Goal: Information Seeking & Learning: Learn about a topic

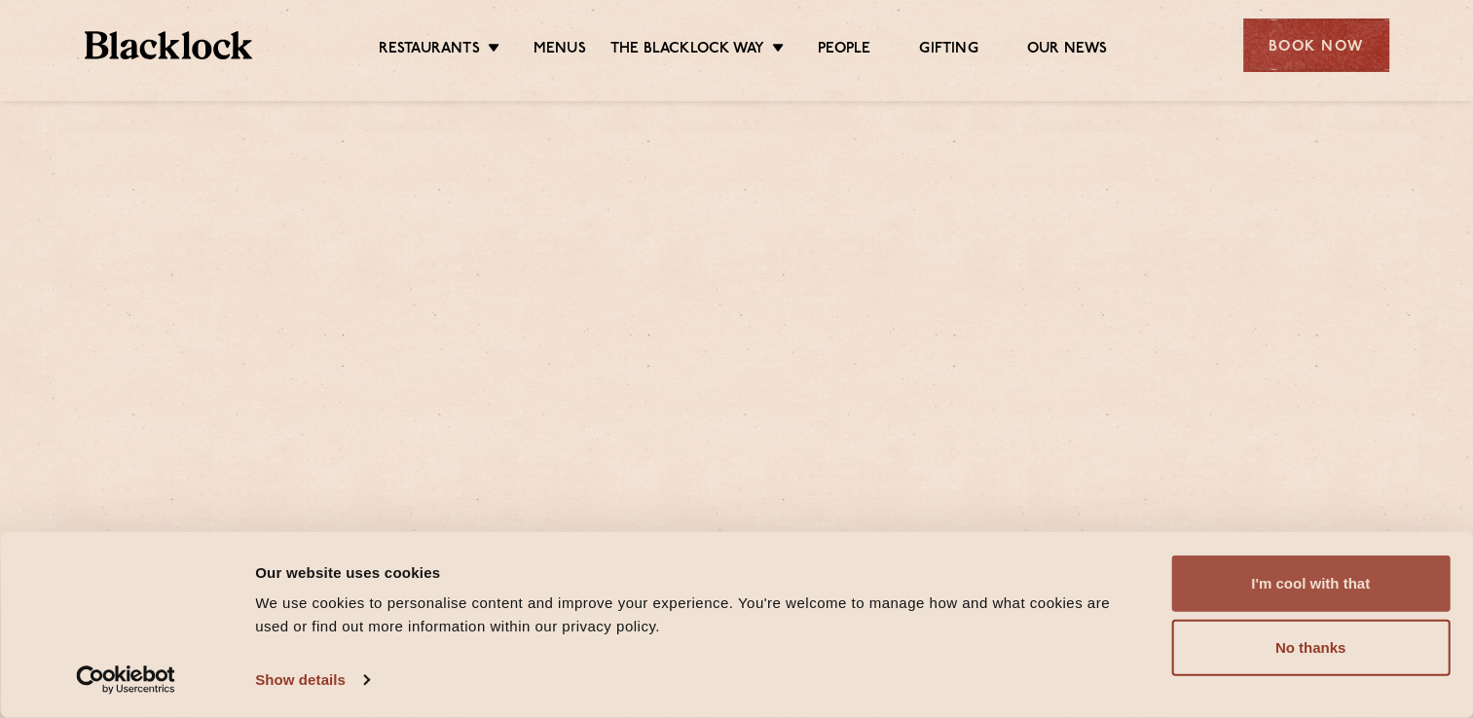
drag, startPoint x: 0, startPoint y: 0, endPoint x: 1331, endPoint y: 574, distance: 1449.2
click at [1331, 574] on button "I'm cool with that" at bounding box center [1310, 584] width 278 height 56
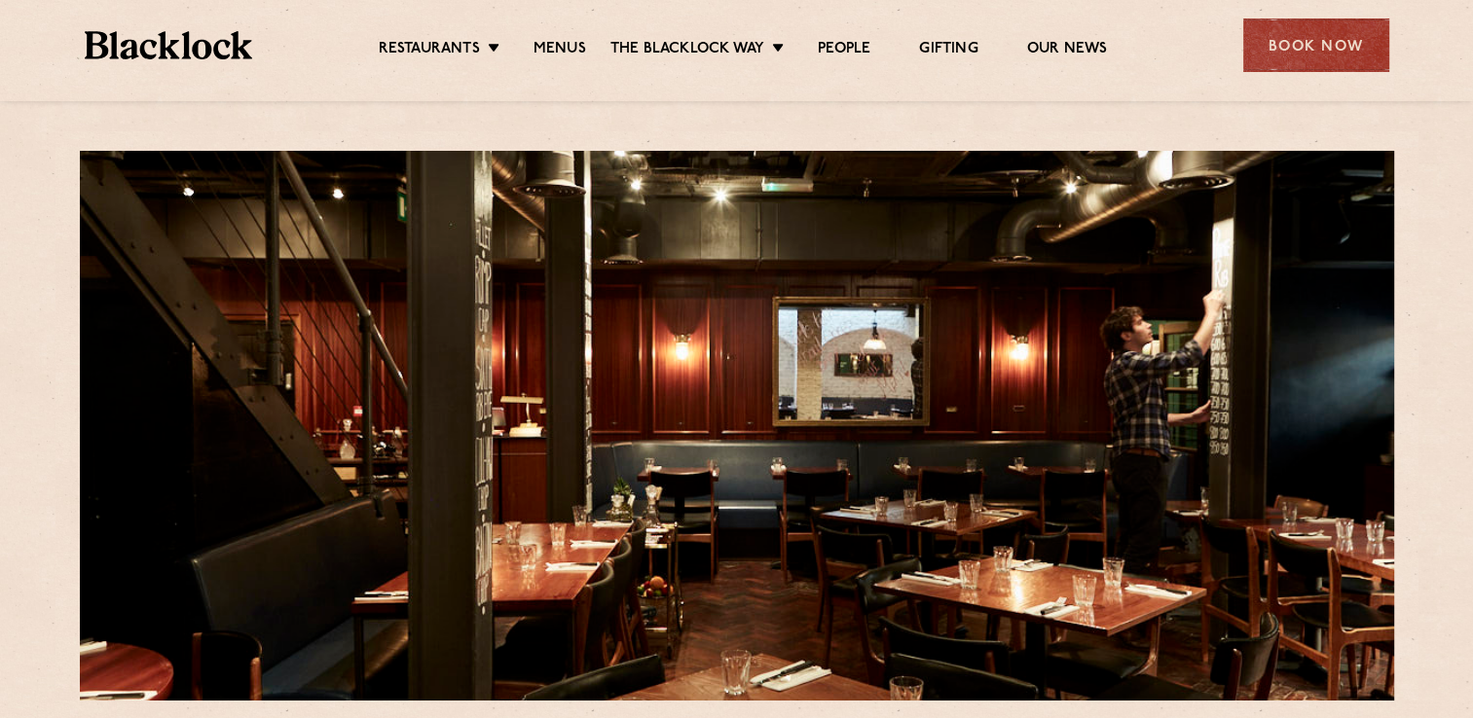
click at [572, 37] on ul "Restaurants Soho City Shoreditch Covent Garden Canary Wharf Manchester Birmingh…" at bounding box center [742, 45] width 980 height 31
click at [571, 48] on link "Menus" at bounding box center [559, 50] width 53 height 21
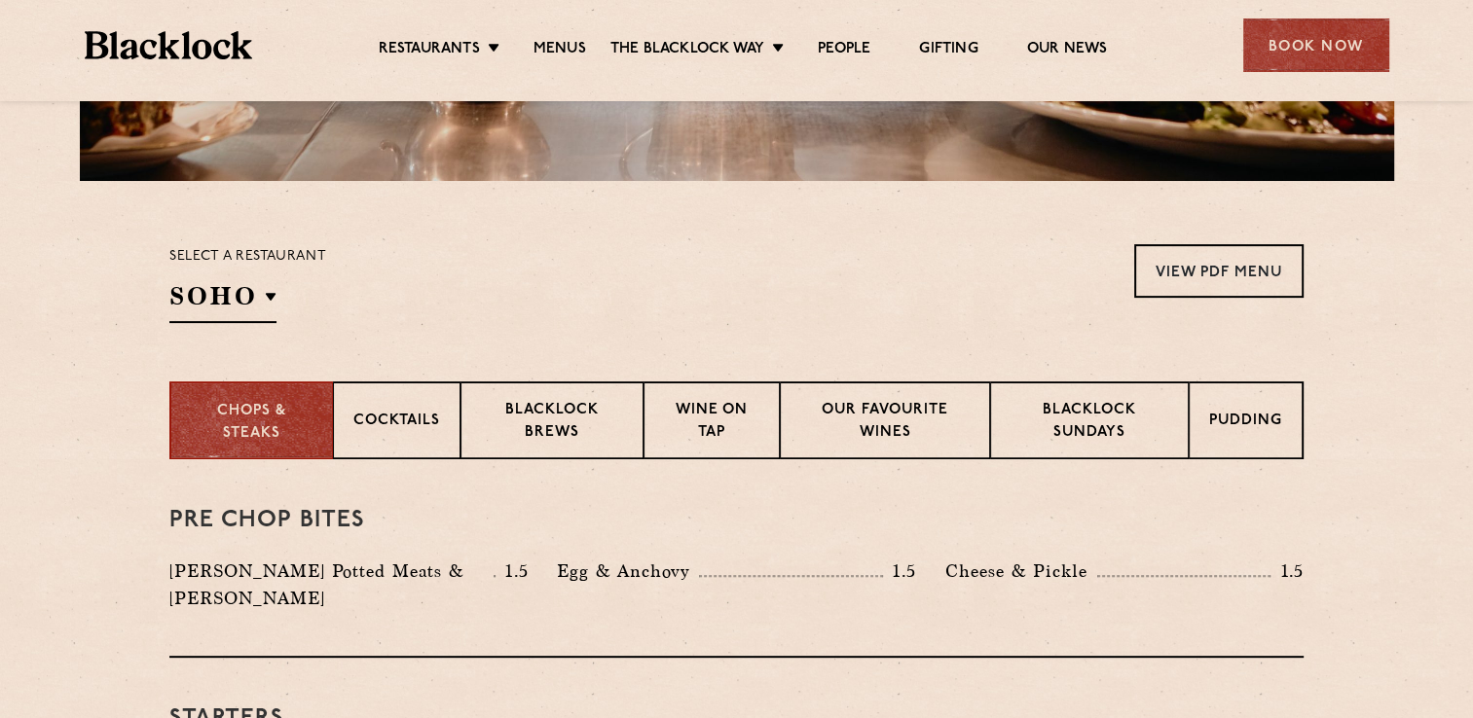
scroll to position [779, 0]
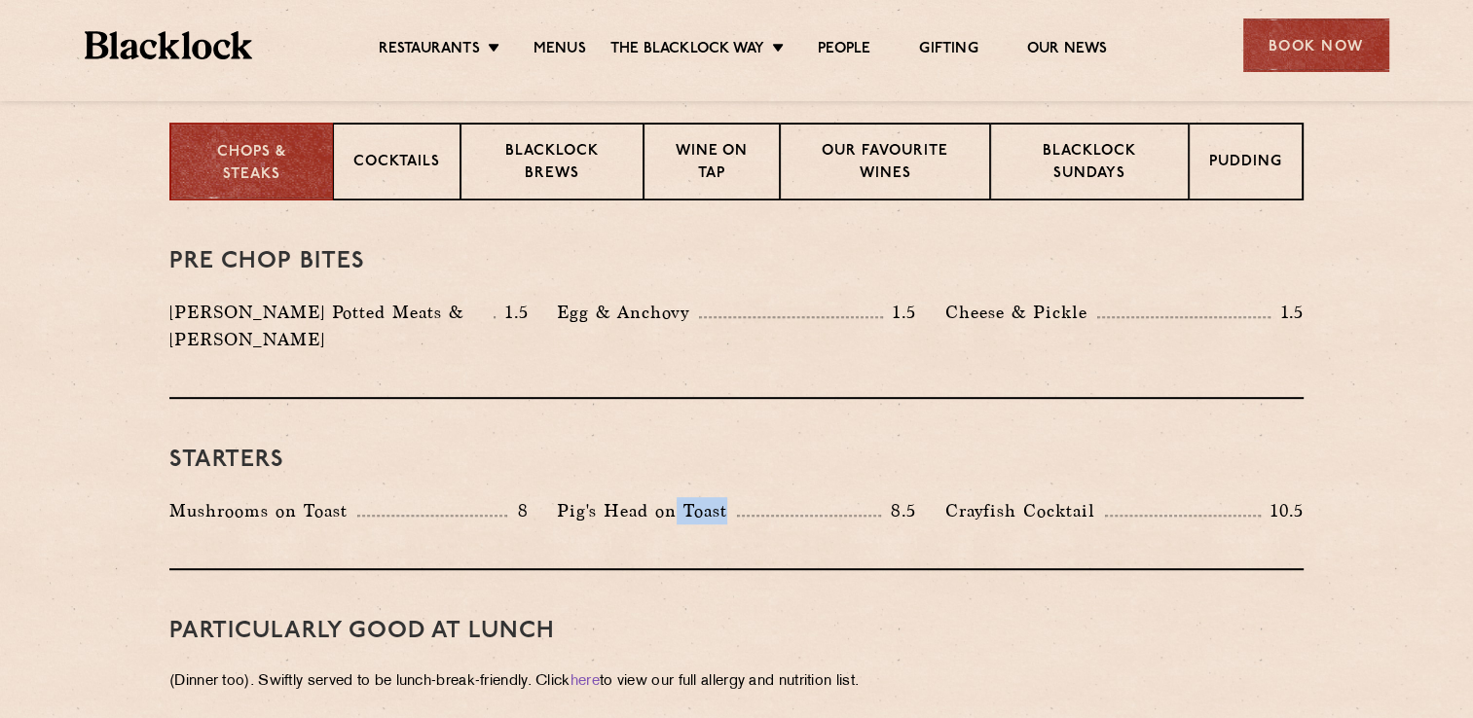
drag, startPoint x: 670, startPoint y: 492, endPoint x: 796, endPoint y: 487, distance: 126.6
click at [796, 497] on div "Pig's Head on Toast 8.5" at bounding box center [736, 510] width 358 height 27
click at [590, 497] on p "Pig's Head on Toast" at bounding box center [647, 510] width 180 height 27
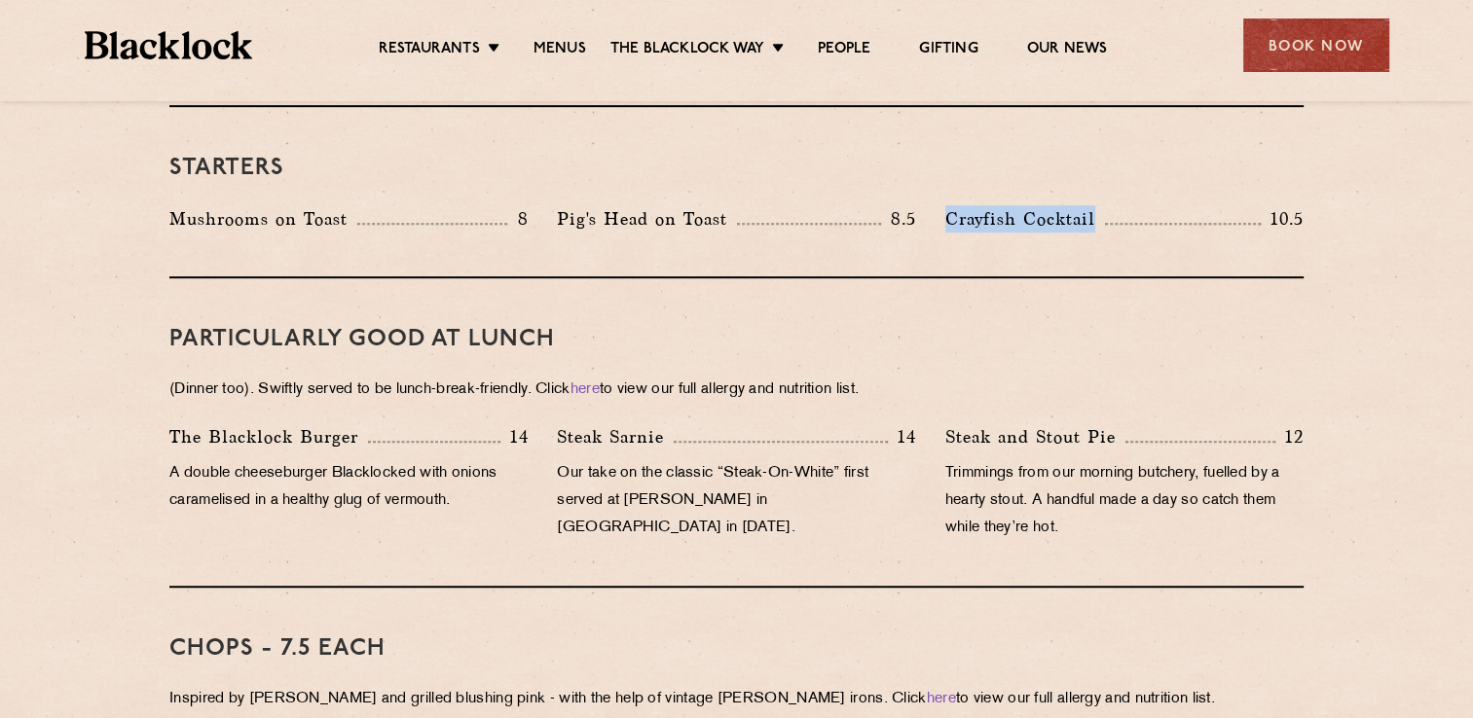
drag, startPoint x: 950, startPoint y: 195, endPoint x: 1148, endPoint y: 174, distance: 198.6
click at [1148, 174] on div "Starters Mushrooms on Toast 8 Pig's Head on Toast 8.5 Crayfish Cocktail 10.5" at bounding box center [736, 192] width 1134 height 171
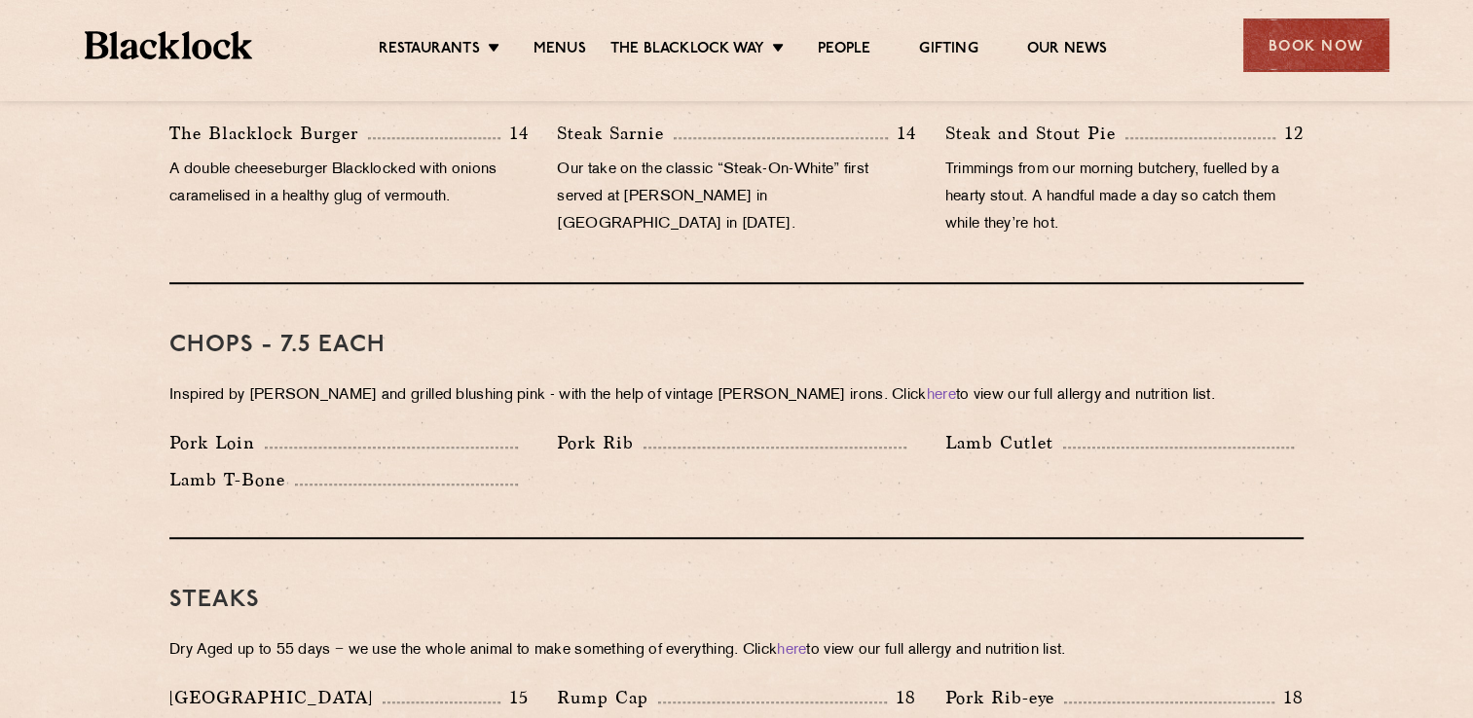
scroll to position [1363, 0]
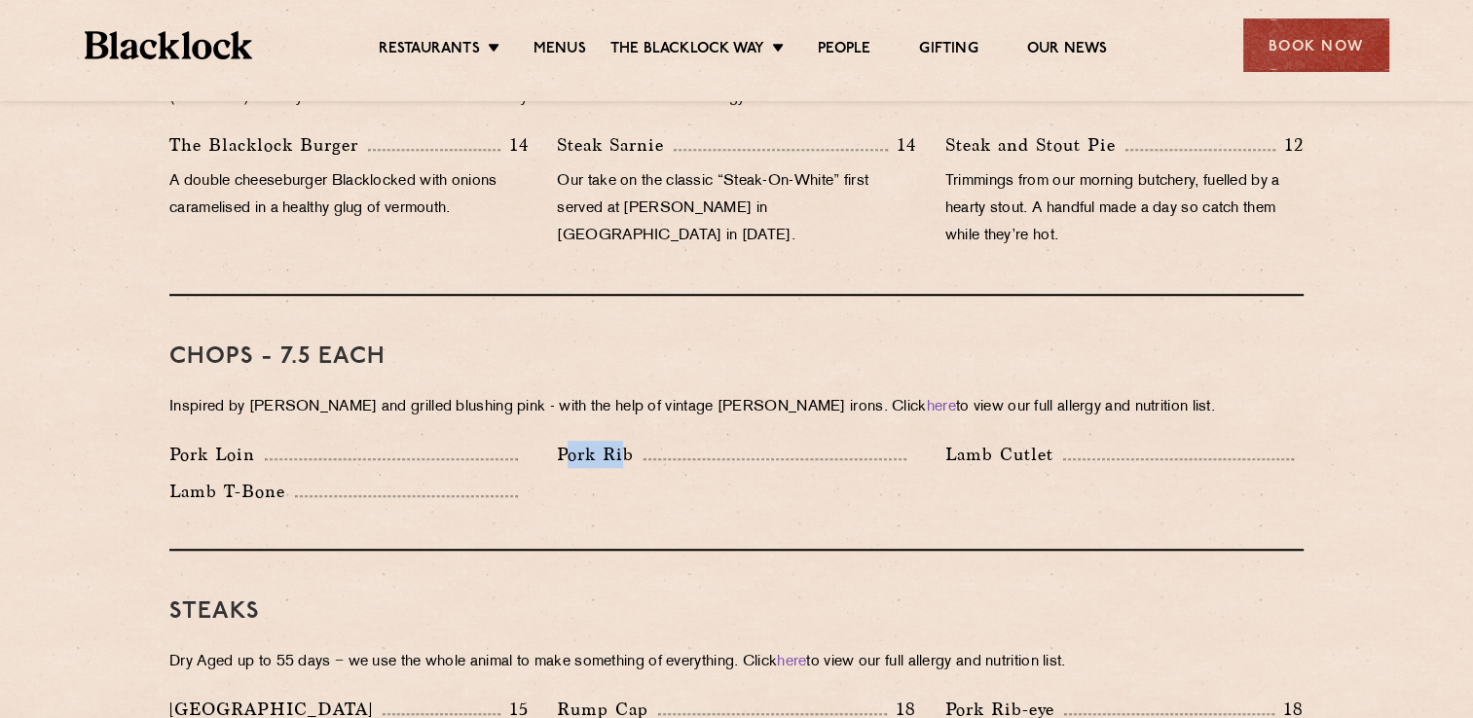
drag, startPoint x: 566, startPoint y: 427, endPoint x: 623, endPoint y: 433, distance: 57.7
click at [623, 441] on p "Pork Rib" at bounding box center [600, 454] width 87 height 27
click at [395, 478] on div "Lamb T-Bone" at bounding box center [348, 491] width 358 height 27
drag, startPoint x: 943, startPoint y: 427, endPoint x: 1071, endPoint y: 424, distance: 127.5
click at [1071, 441] on div "Lamb Cutlet" at bounding box center [1124, 459] width 387 height 37
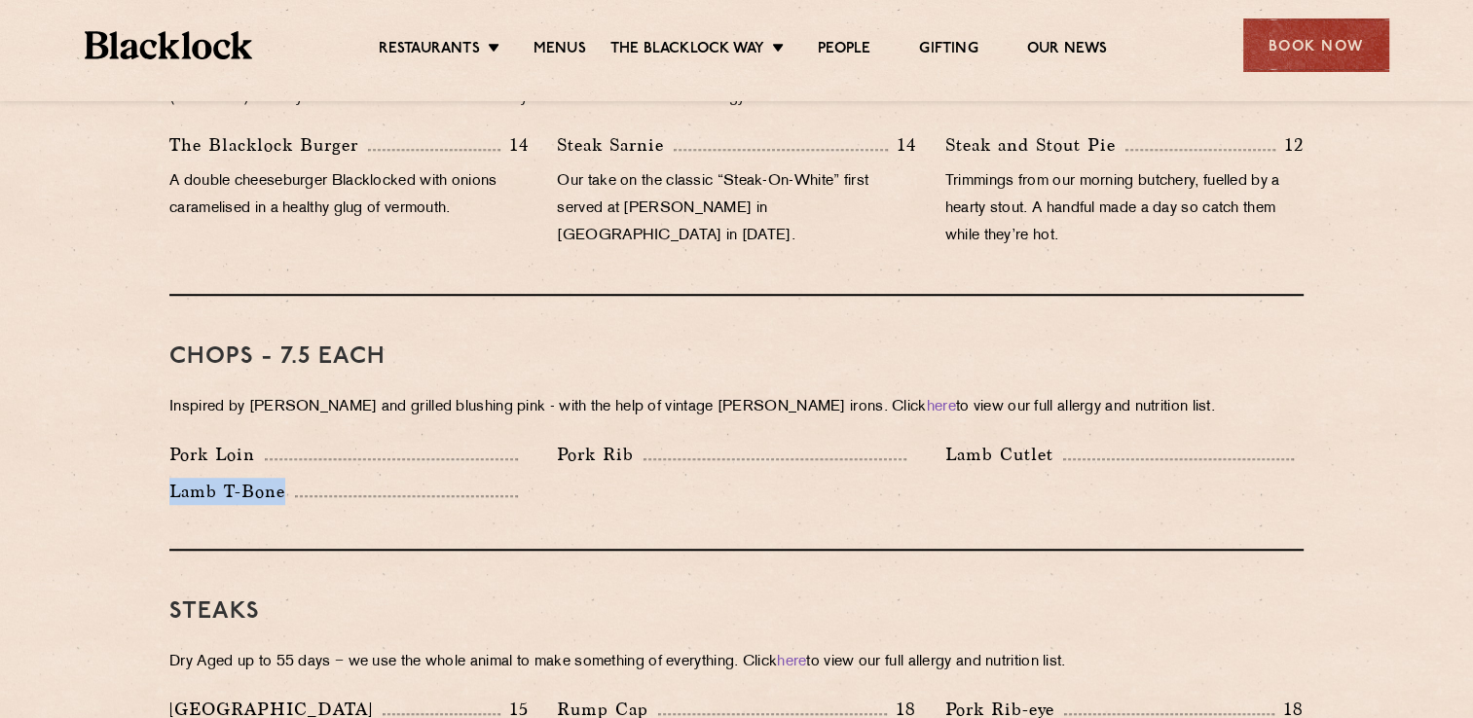
drag, startPoint x: 170, startPoint y: 465, endPoint x: 330, endPoint y: 475, distance: 159.9
click at [330, 478] on div "Lamb T-Bone" at bounding box center [348, 491] width 358 height 27
drag, startPoint x: 968, startPoint y: 424, endPoint x: 1025, endPoint y: 424, distance: 56.5
click at [1025, 441] on p "Lamb Cutlet" at bounding box center [1004, 454] width 118 height 27
drag, startPoint x: 571, startPoint y: 422, endPoint x: 658, endPoint y: 431, distance: 87.1
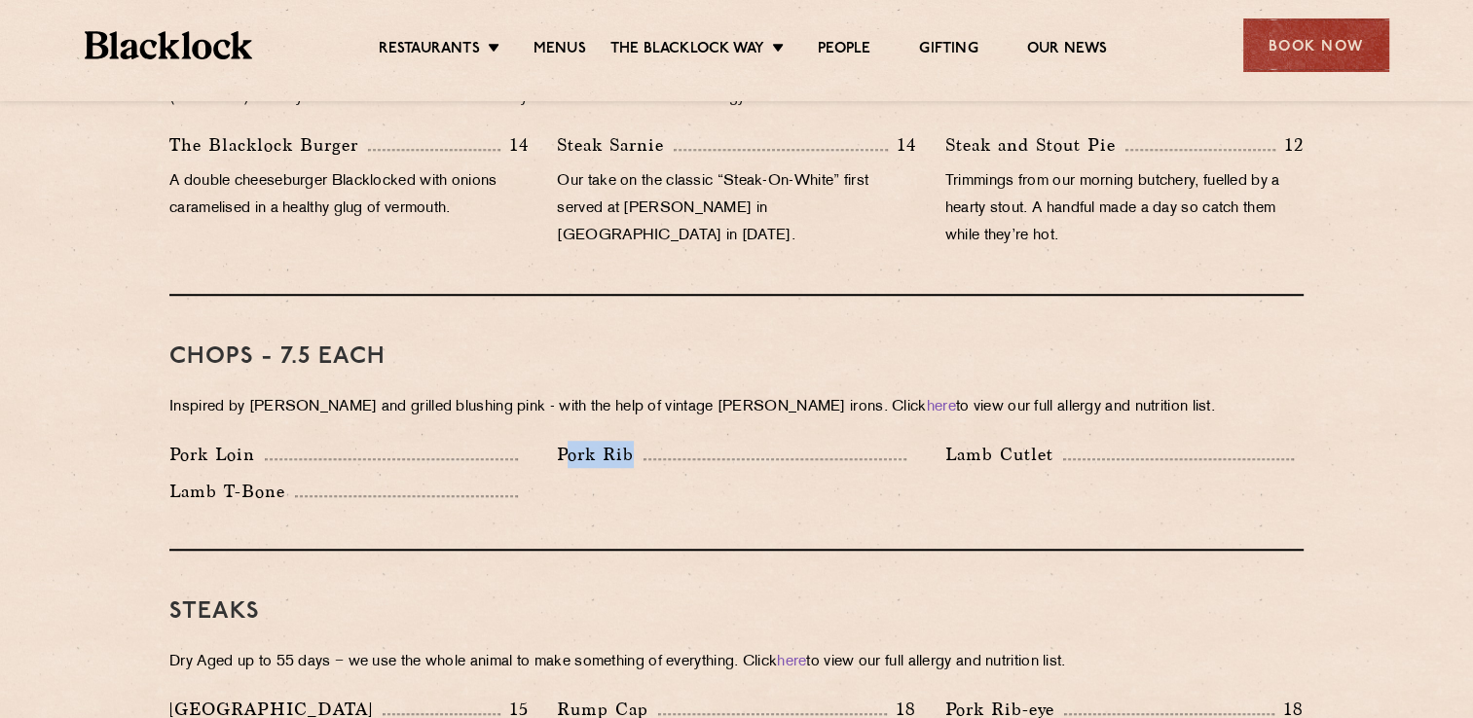
click at [658, 441] on div "Pork Rib" at bounding box center [736, 454] width 358 height 27
drag, startPoint x: 203, startPoint y: 433, endPoint x: 289, endPoint y: 429, distance: 85.7
click at [289, 441] on div "Pork Loin" at bounding box center [348, 454] width 358 height 27
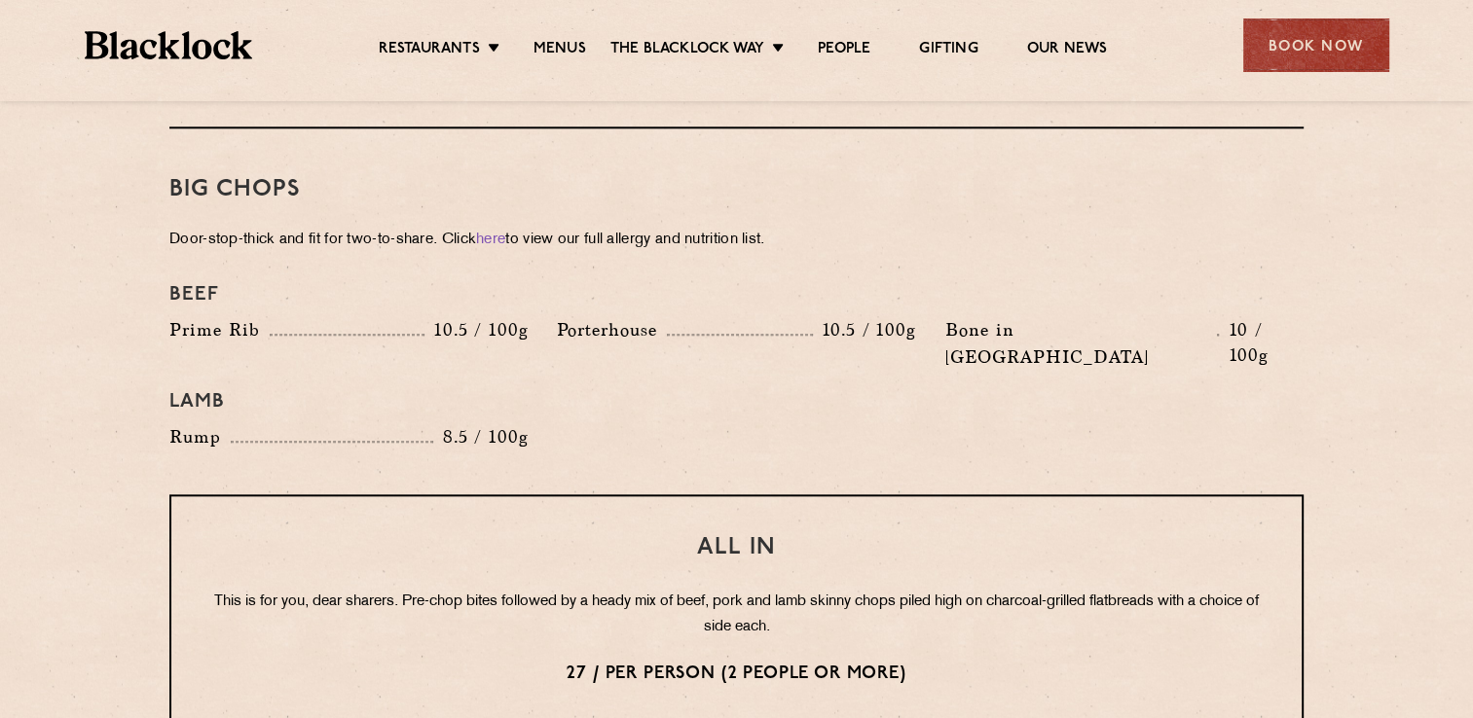
scroll to position [2336, 0]
